Goal: Task Accomplishment & Management: Use online tool/utility

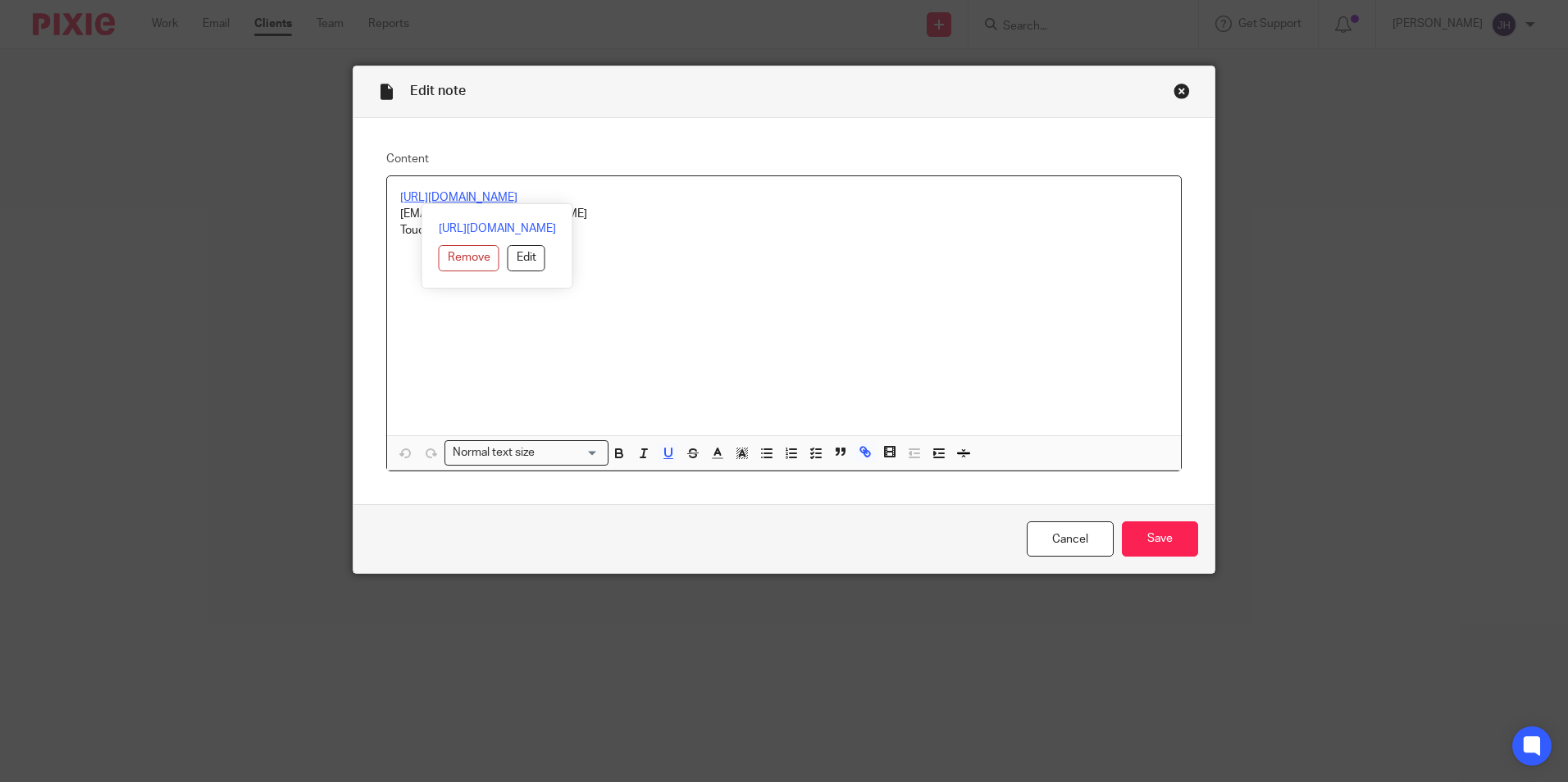
click at [1174, 88] on div "Close this dialog window" at bounding box center [1182, 91] width 16 height 16
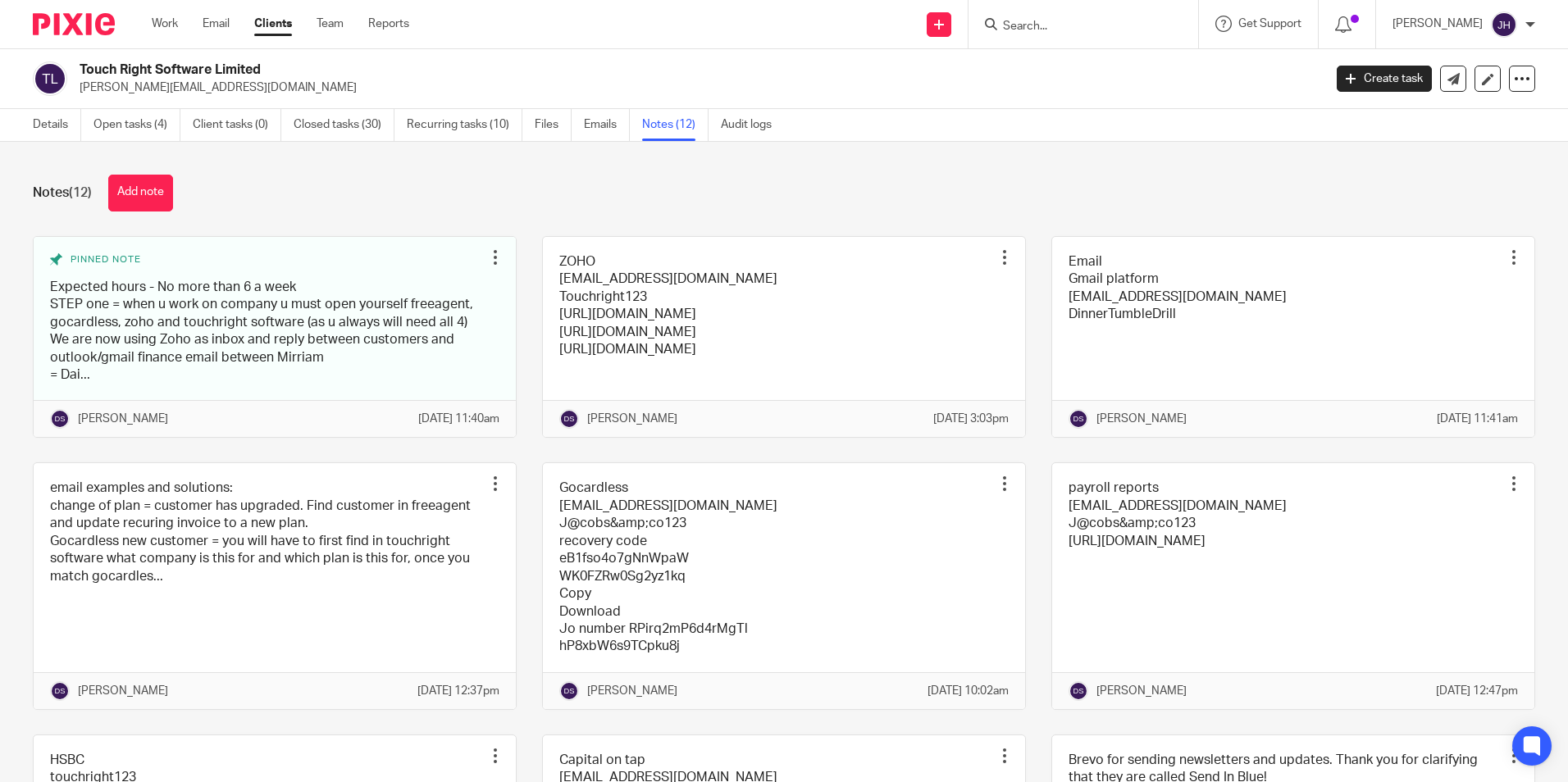
click at [667, 121] on link "Notes (12)" at bounding box center [675, 124] width 66 height 32
click at [136, 119] on link "Open tasks (4)" at bounding box center [137, 124] width 87 height 32
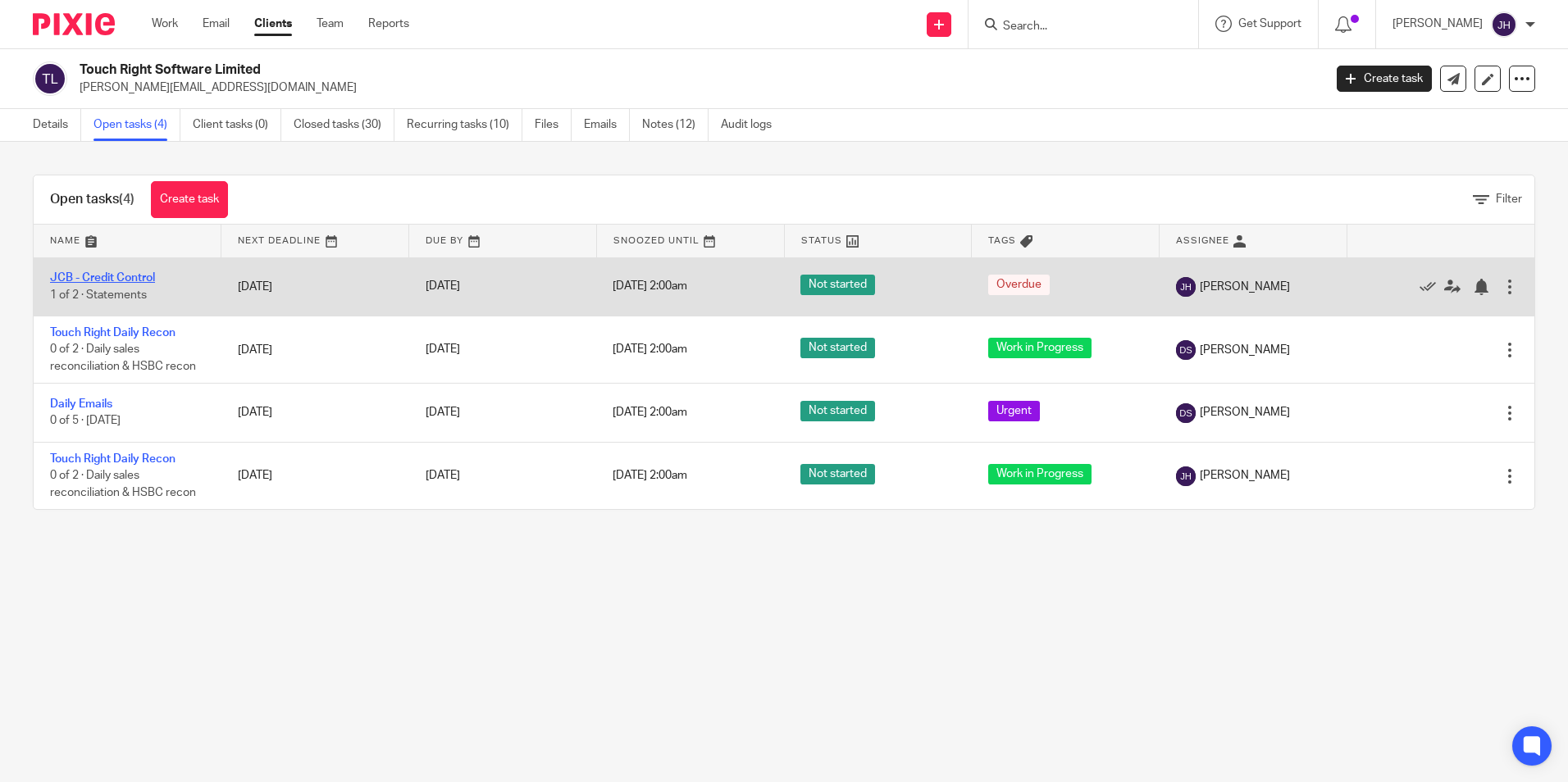
click at [119, 274] on link "JCB - Credit Control" at bounding box center [102, 278] width 105 height 11
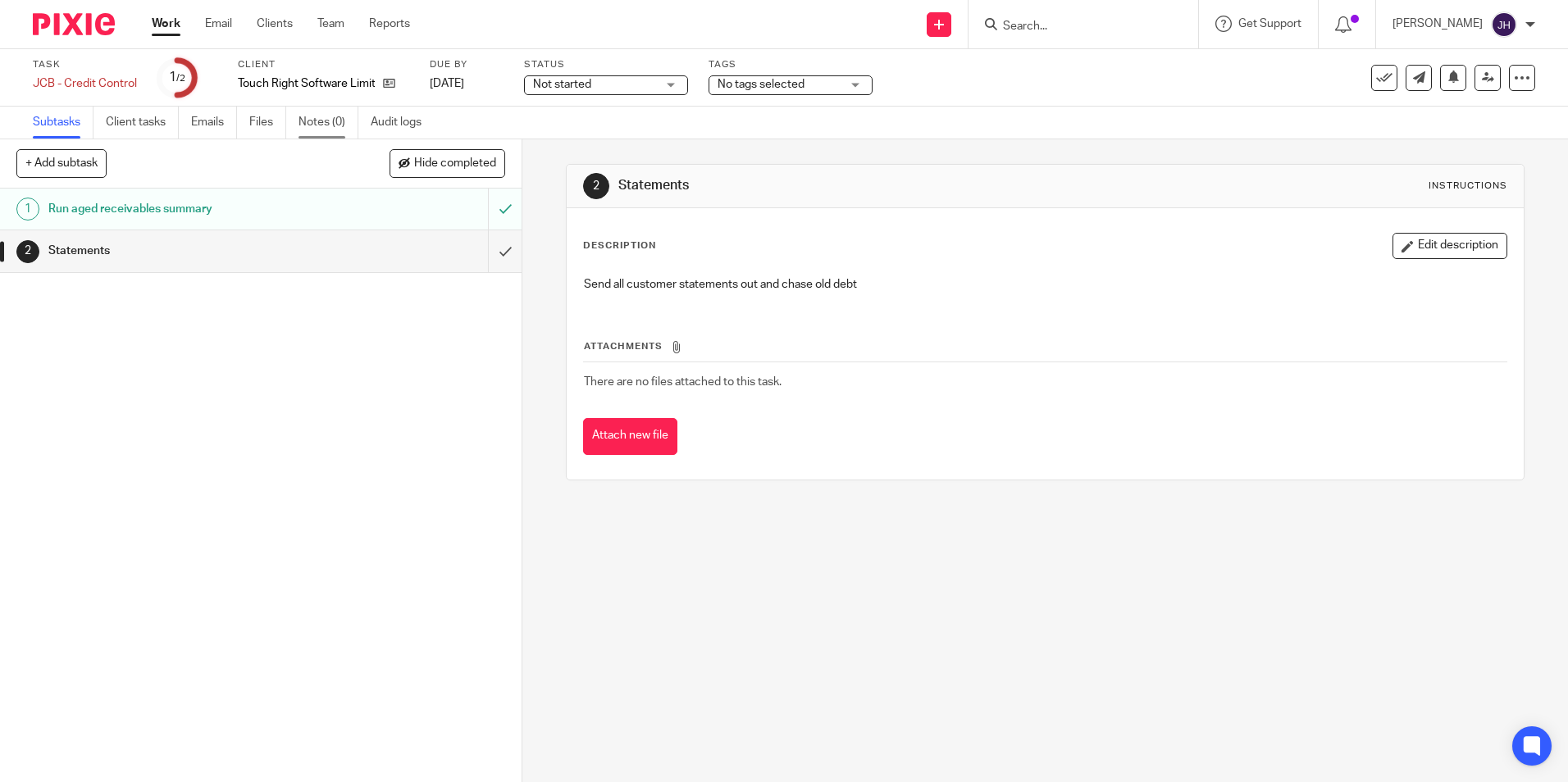
click at [311, 125] on link "Notes (0)" at bounding box center [328, 122] width 60 height 32
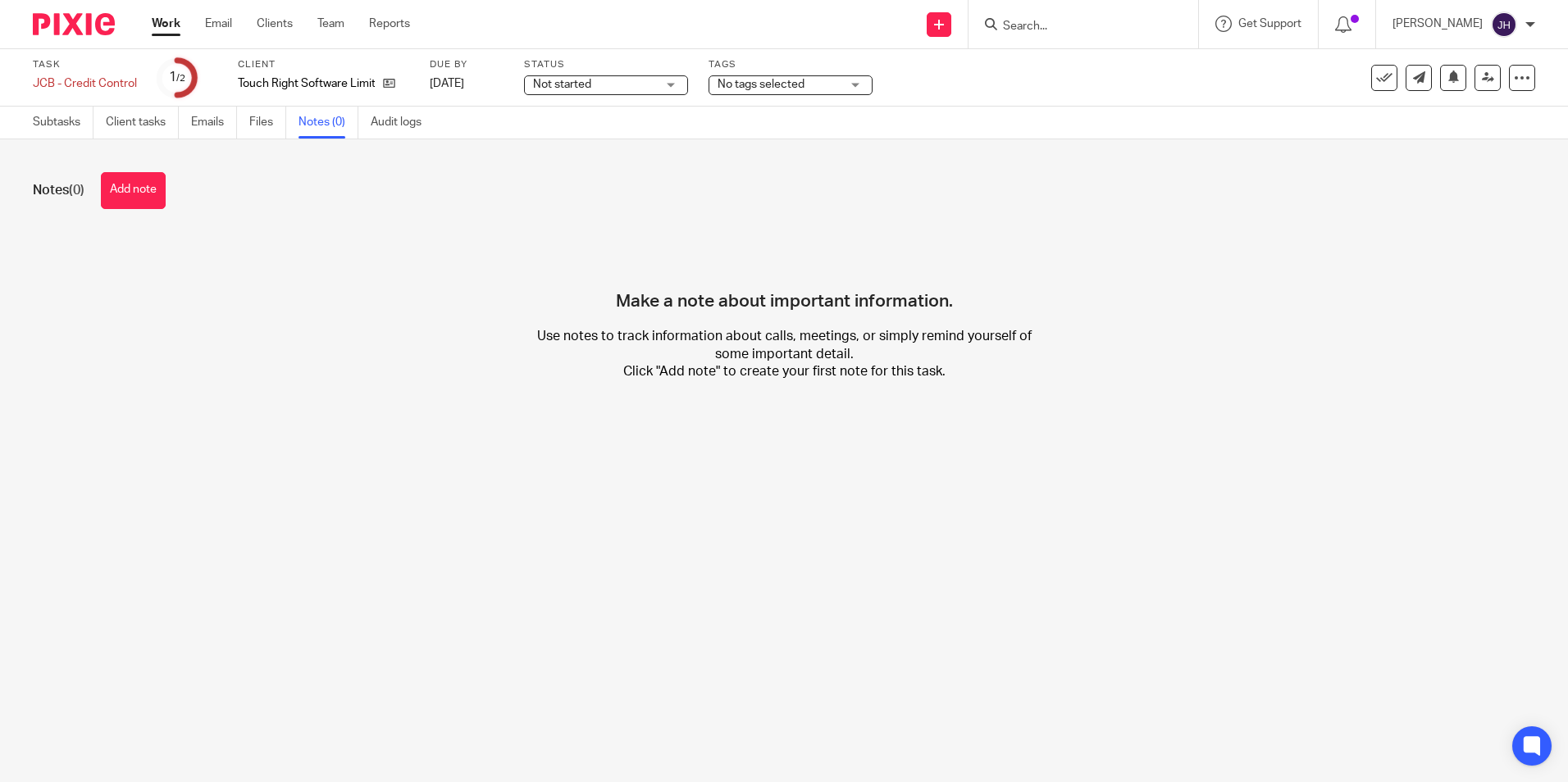
click at [144, 196] on button "Add note" at bounding box center [134, 190] width 65 height 37
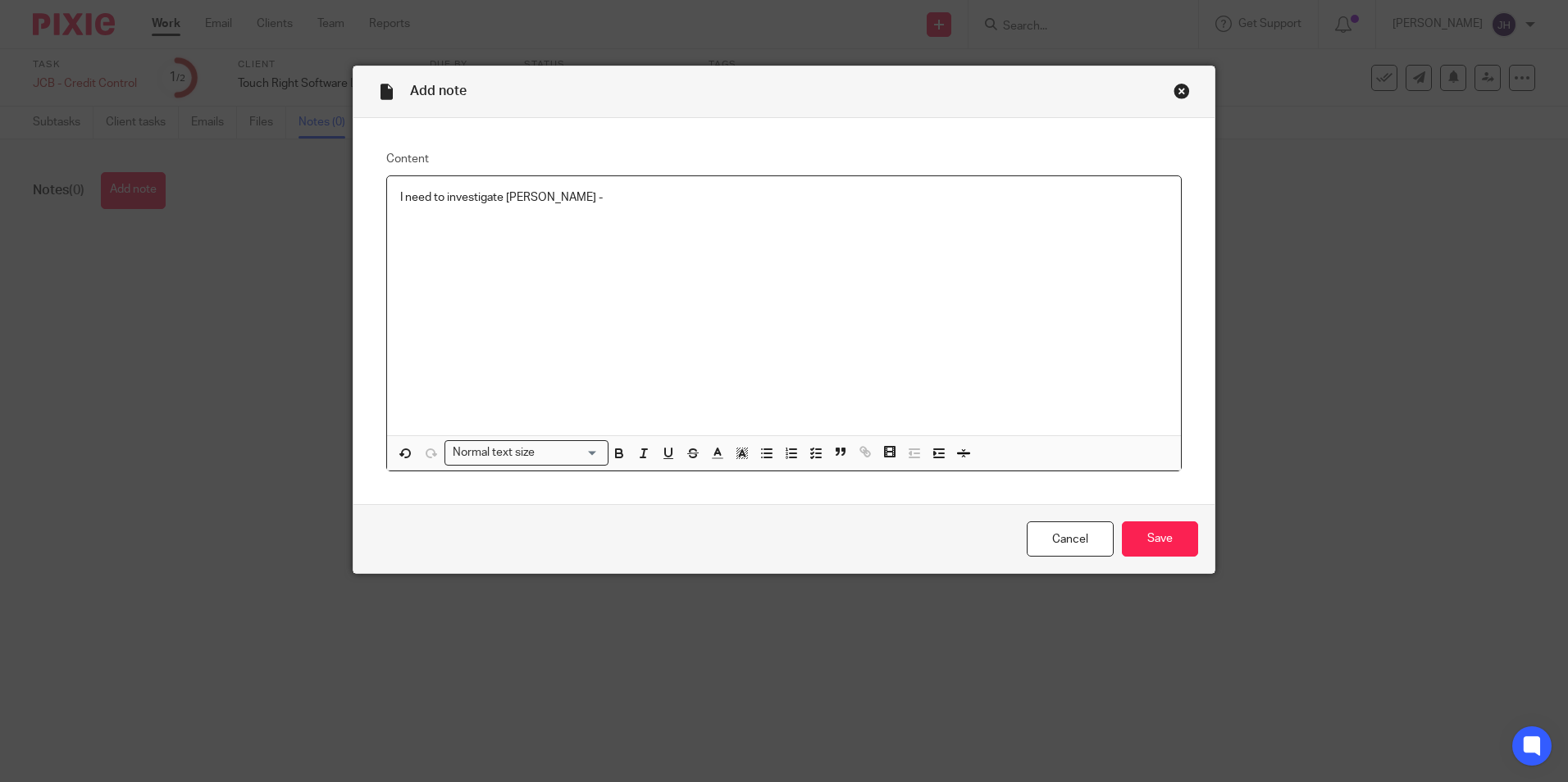
click at [623, 197] on p "I need to investigate [PERSON_NAME] -" at bounding box center [784, 197] width 768 height 16
click at [1159, 544] on input "Save" at bounding box center [1161, 539] width 76 height 35
